Goal: Find contact information: Find contact information

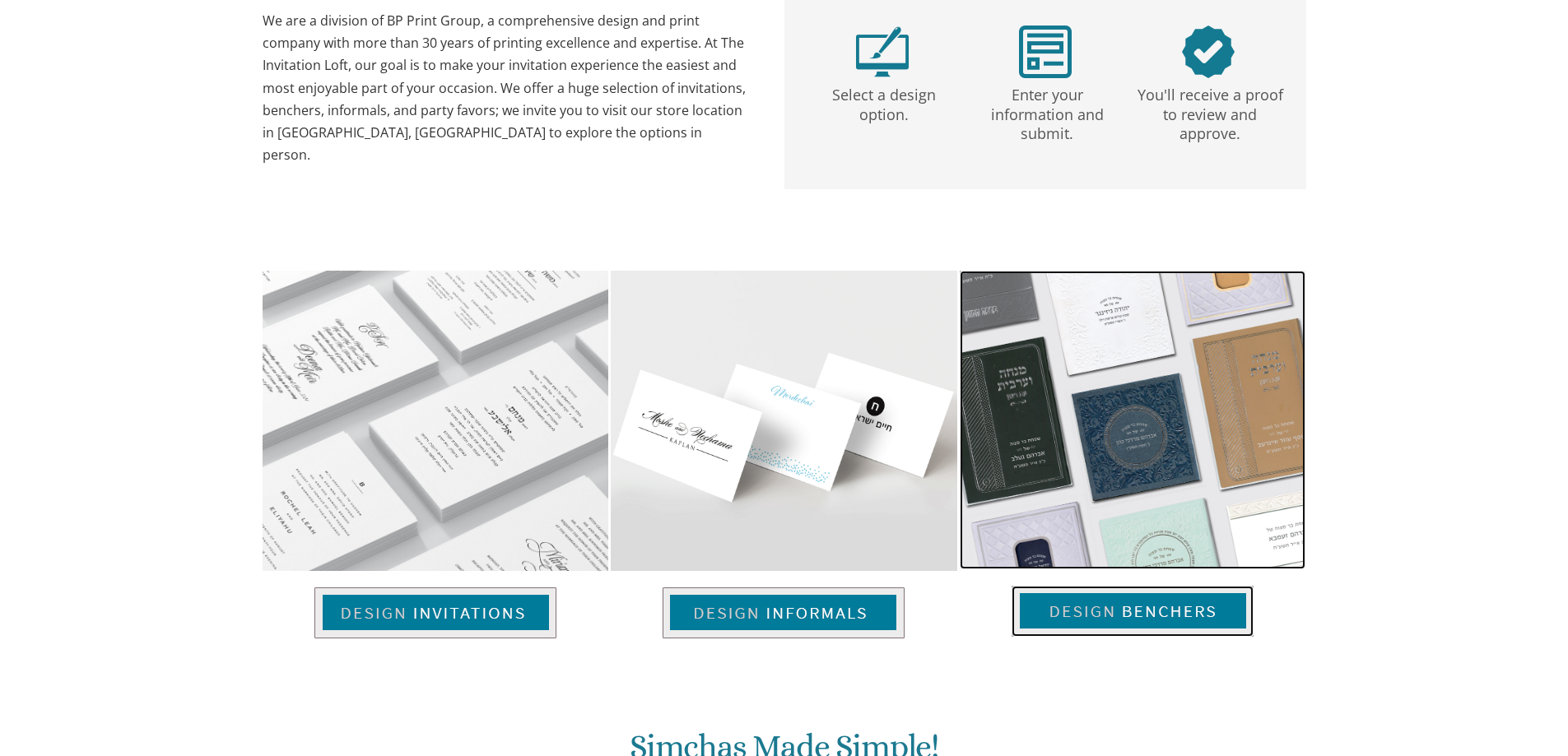
click at [1162, 446] on link at bounding box center [1132, 510] width 346 height 198
click at [1141, 279] on img at bounding box center [1132, 420] width 346 height 299
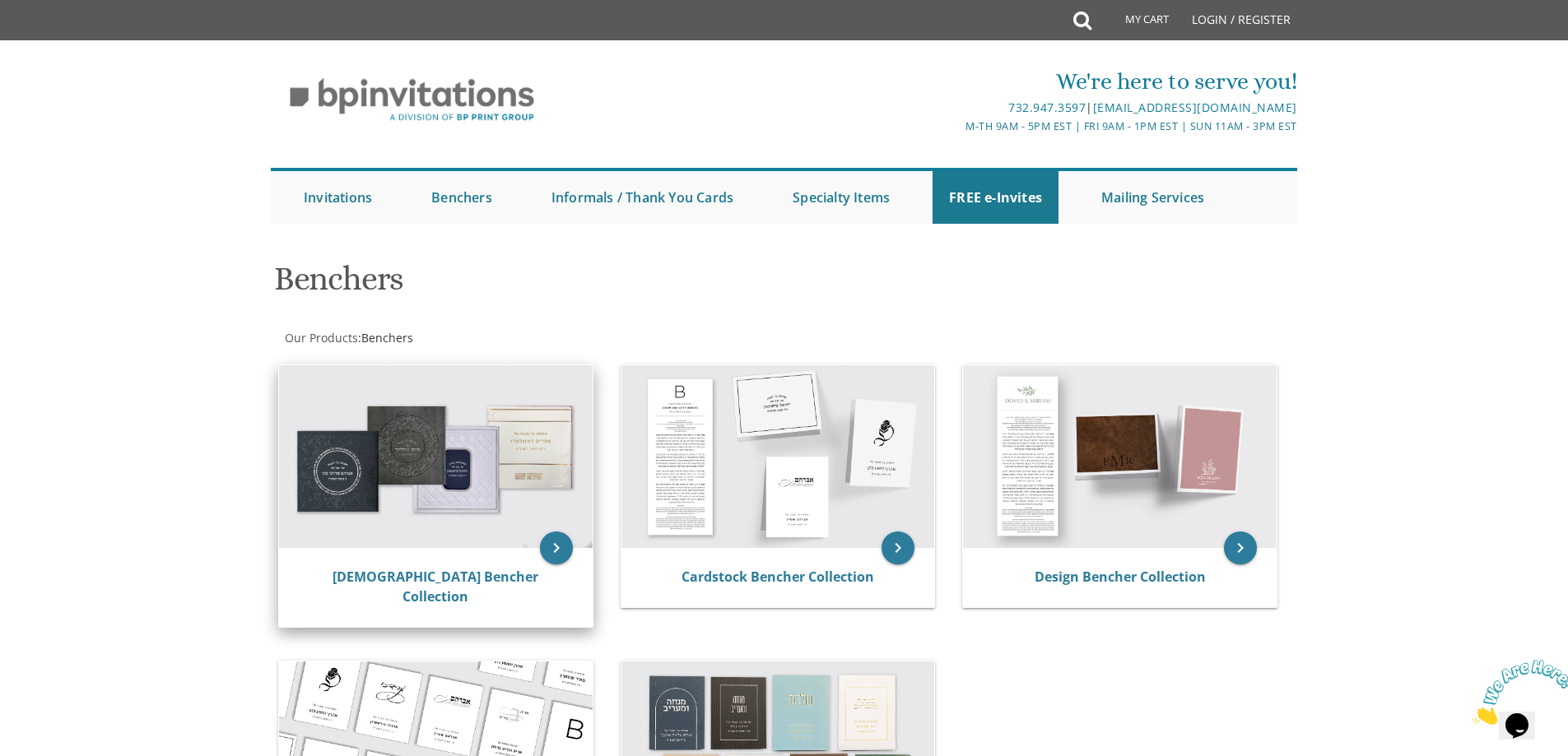
scroll to position [329, 0]
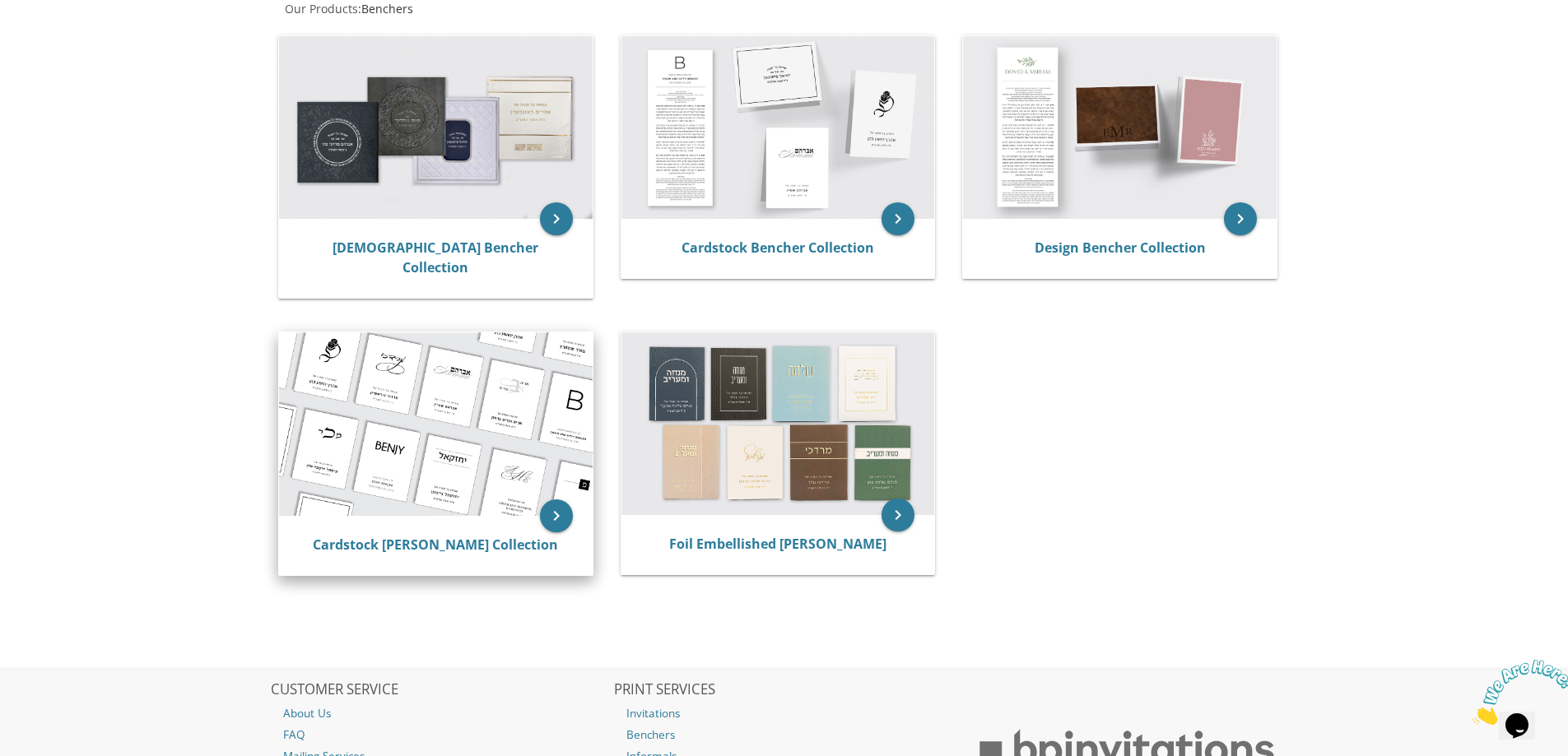
click at [411, 386] on img at bounding box center [435, 424] width 313 height 184
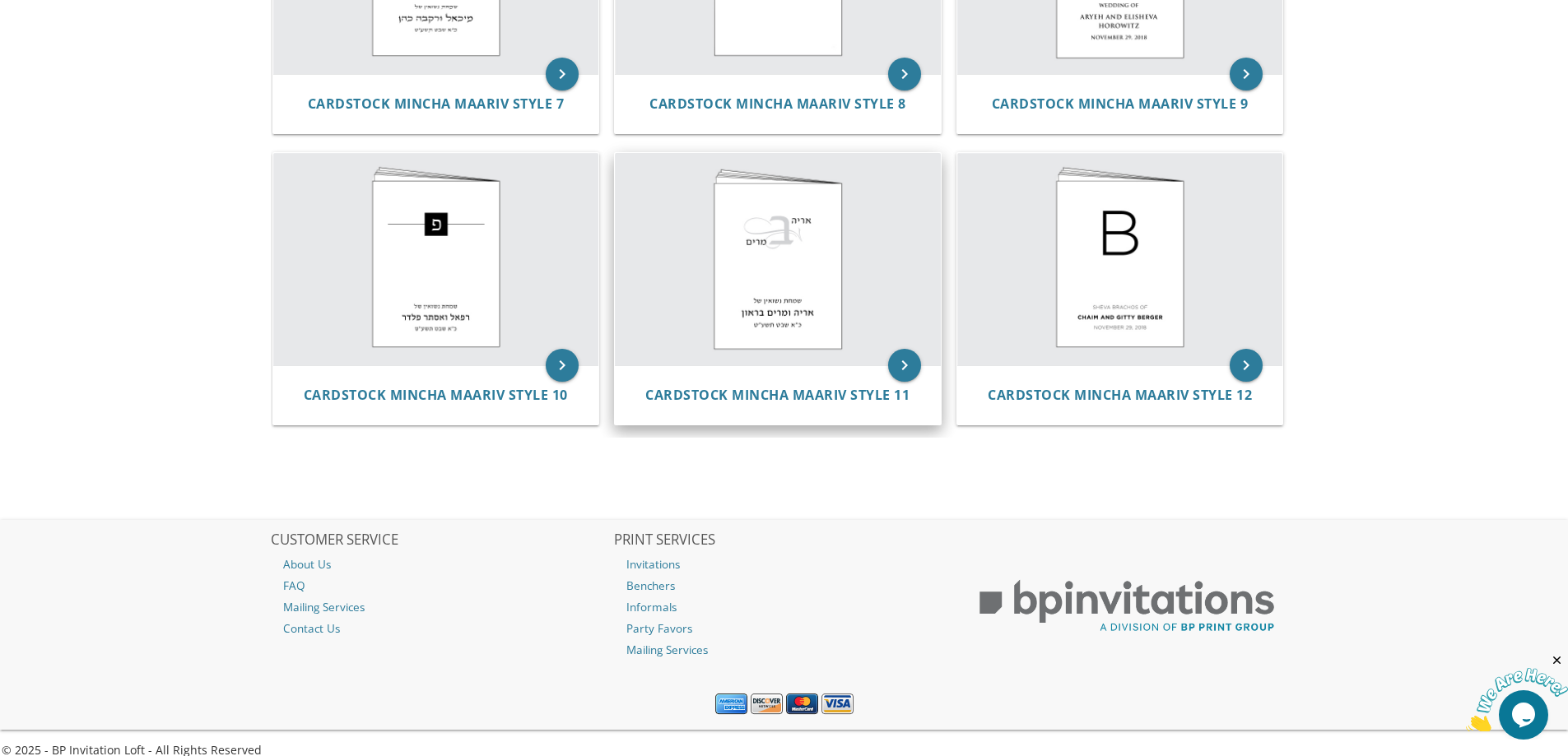
scroll to position [1099, 0]
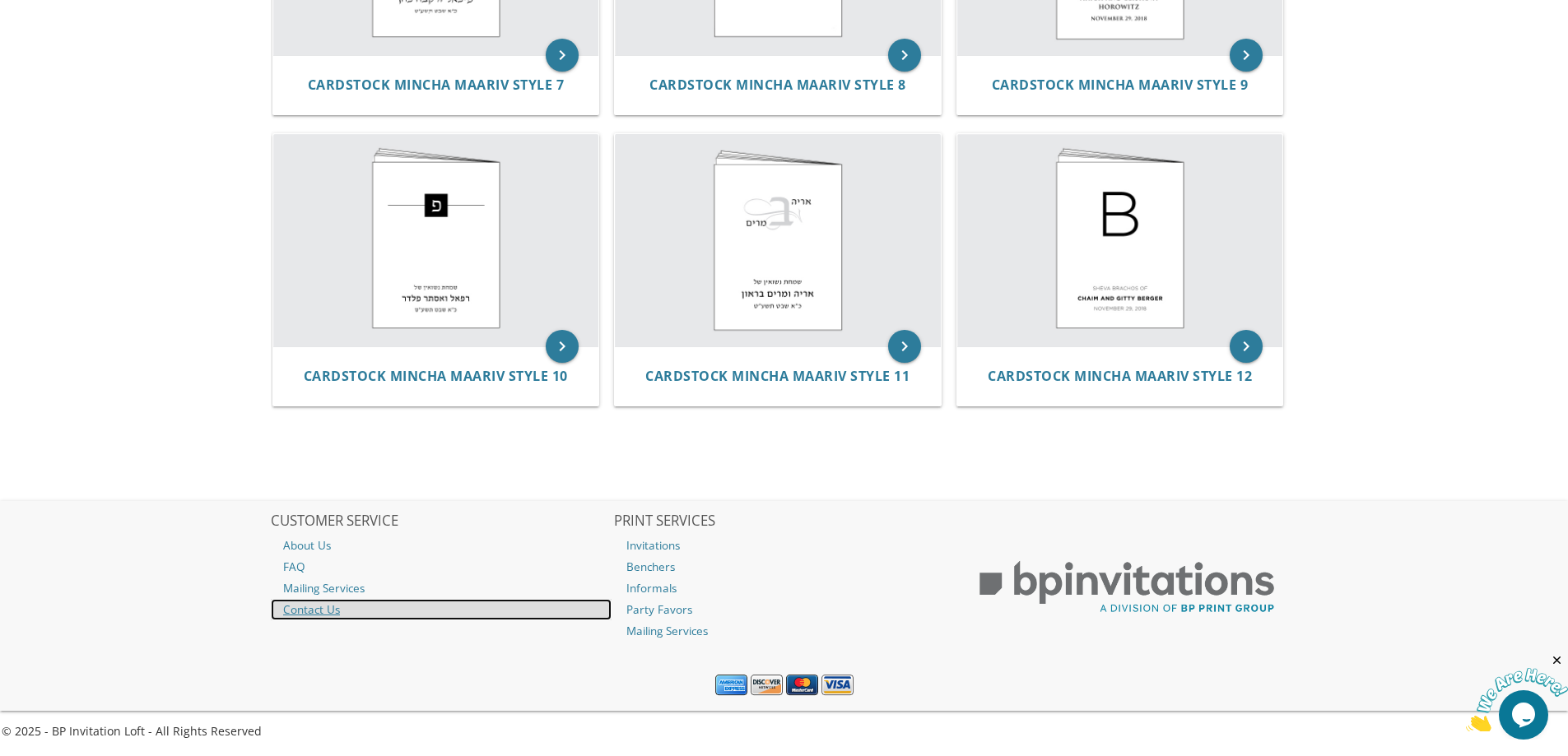
click at [331, 615] on link "Contact Us" at bounding box center [441, 610] width 341 height 21
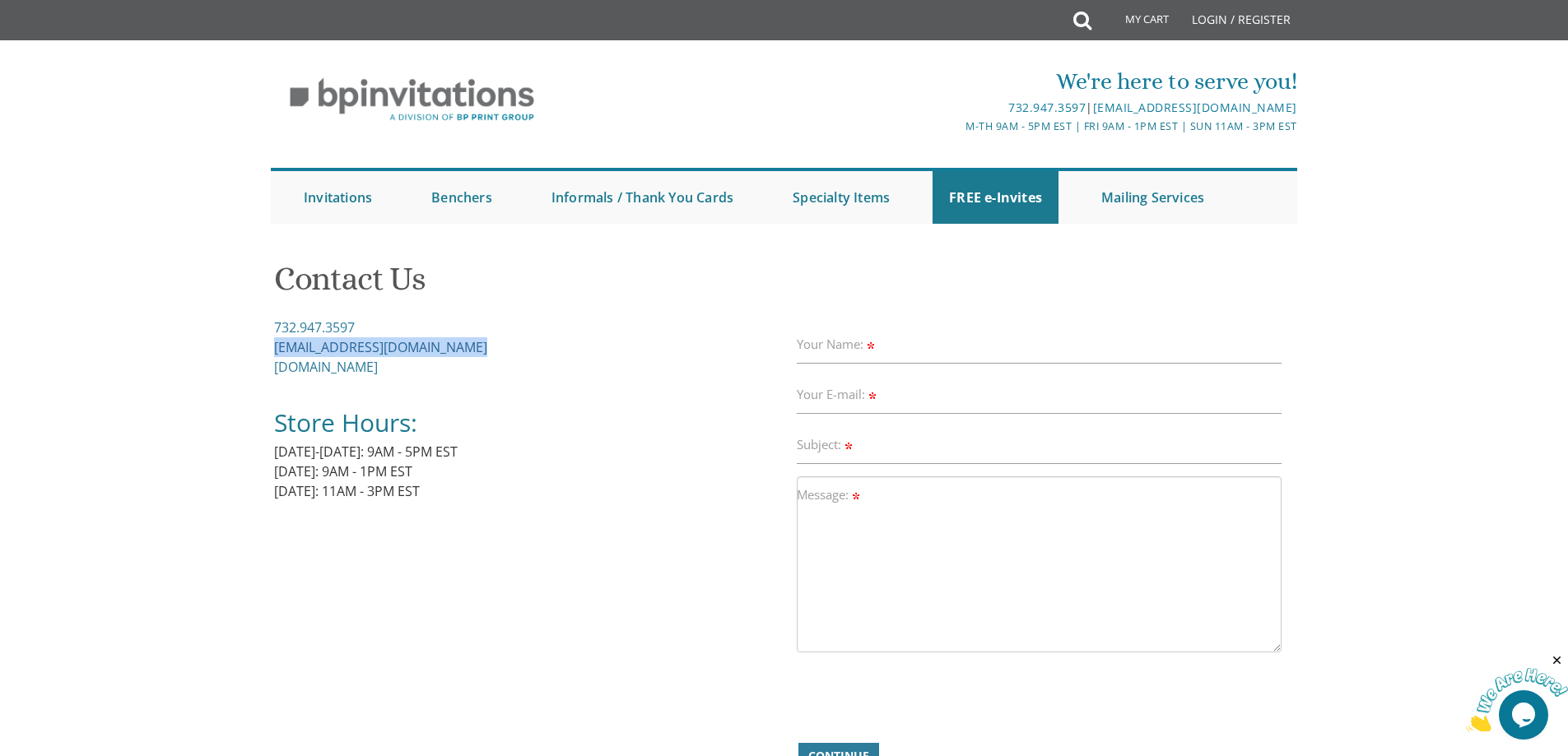
drag, startPoint x: 465, startPoint y: 353, endPoint x: 275, endPoint y: 353, distance: 190.0
click at [275, 353] on div "732.947.3597 Invitations@BPPrintGroup.com BPPrintGroup.com Store Hours: Monday-…" at bounding box center [530, 420] width 511 height 204
copy link "Invitations@BPPrintGroup.com"
